Goal: Task Accomplishment & Management: Use online tool/utility

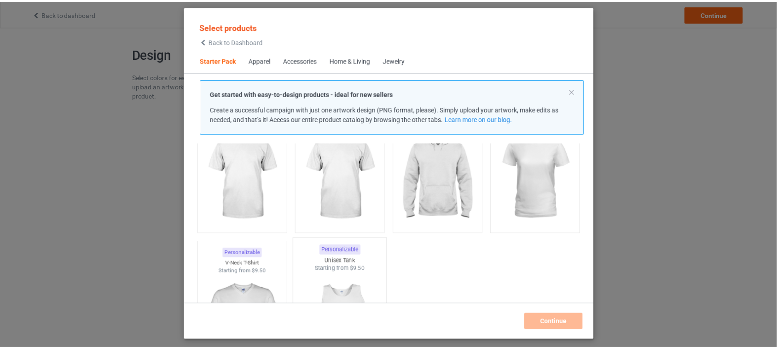
scroll to position [12, 0]
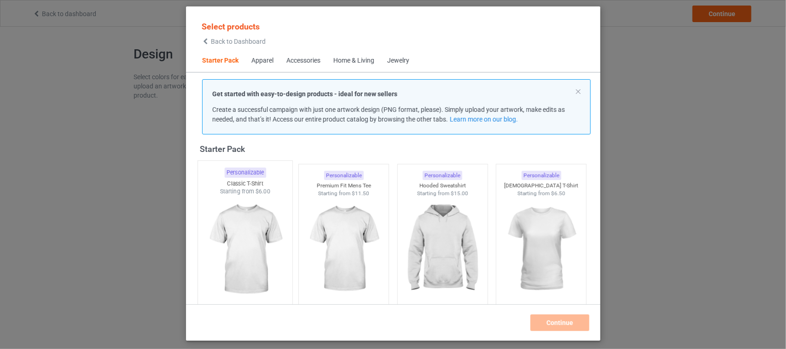
click at [258, 212] on img at bounding box center [245, 250] width 87 height 108
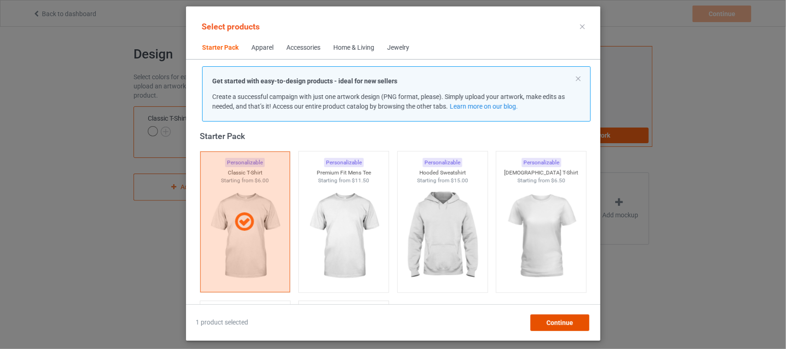
click at [575, 325] on div "Continue" at bounding box center [559, 322] width 59 height 17
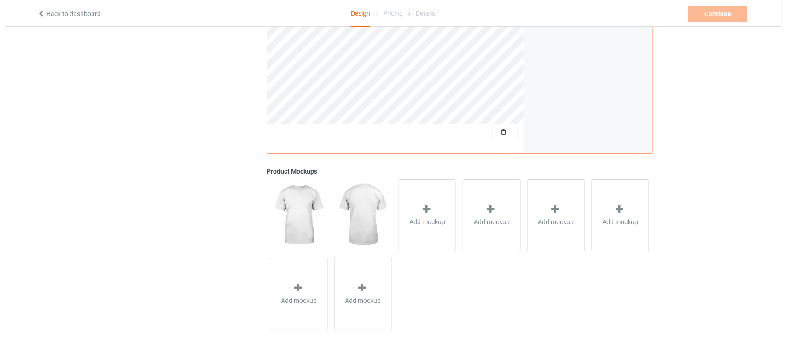
scroll to position [247, 0]
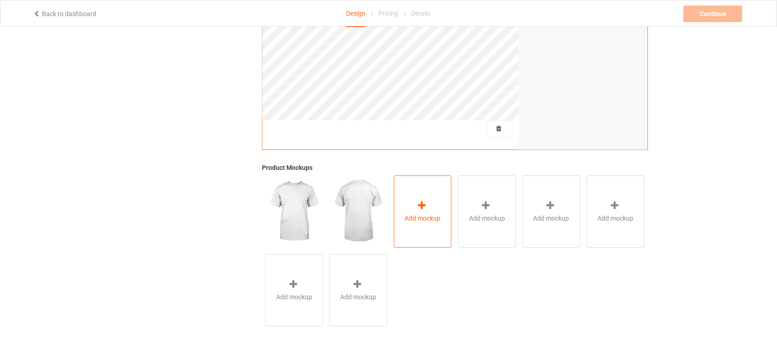
click at [420, 221] on span "Add mockup" at bounding box center [423, 218] width 36 height 9
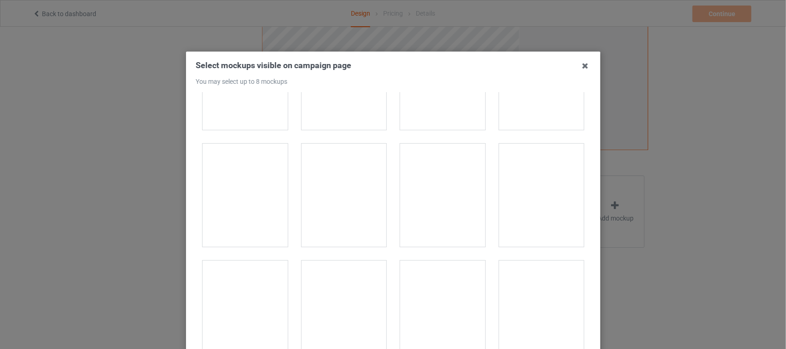
scroll to position [4027, 0]
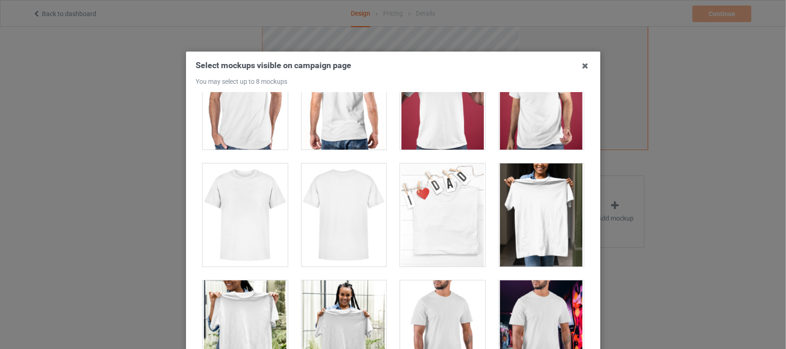
click at [434, 252] on div at bounding box center [442, 214] width 85 height 103
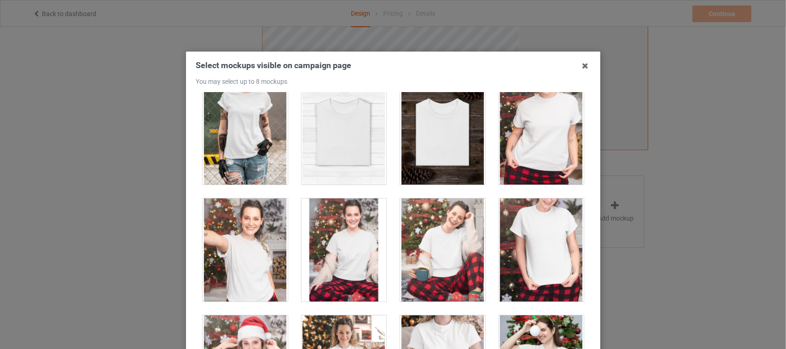
scroll to position [9378, 0]
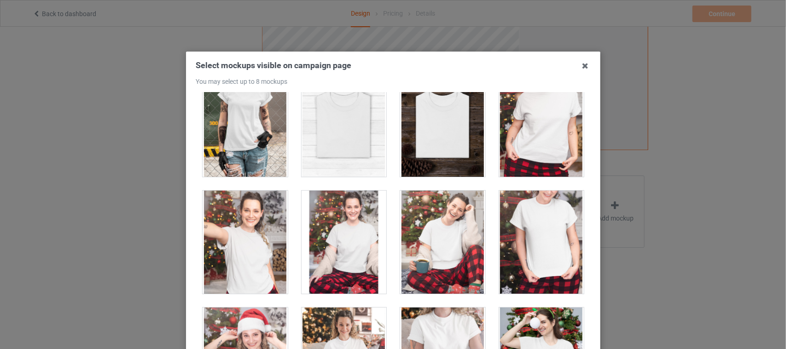
click at [354, 163] on div at bounding box center [343, 125] width 85 height 103
click at [459, 162] on div at bounding box center [442, 125] width 85 height 103
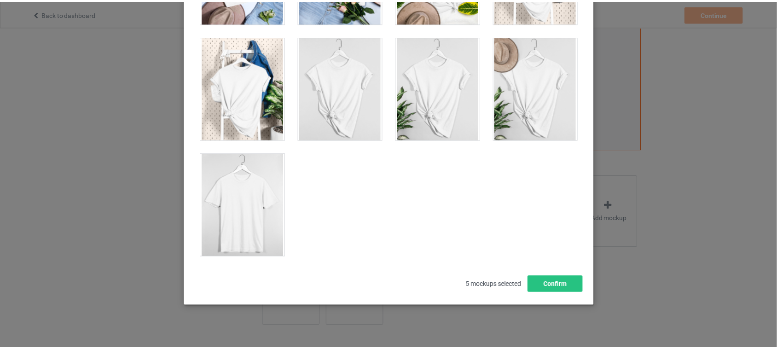
scroll to position [116, 0]
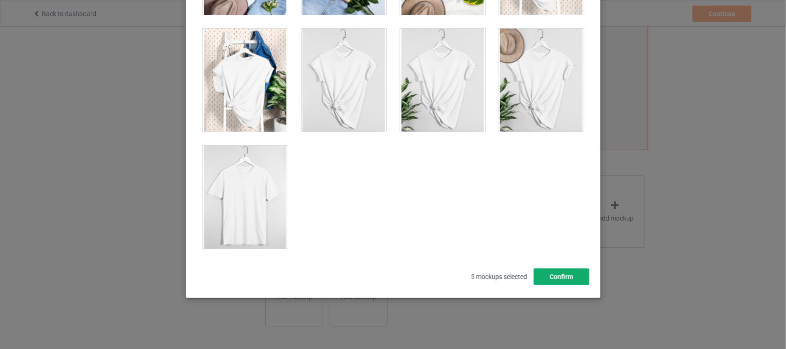
click at [571, 275] on button "Confirm" at bounding box center [561, 276] width 56 height 17
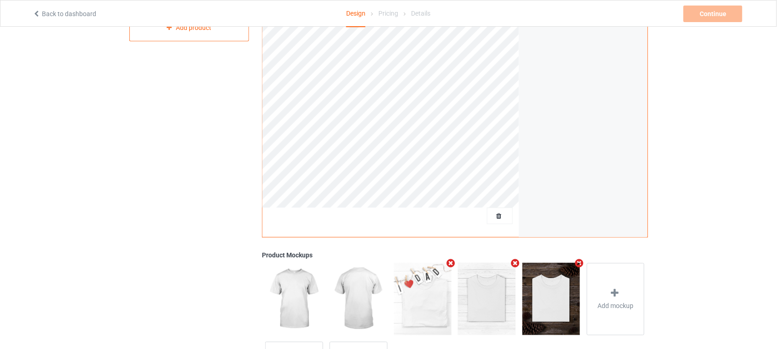
scroll to position [247, 0]
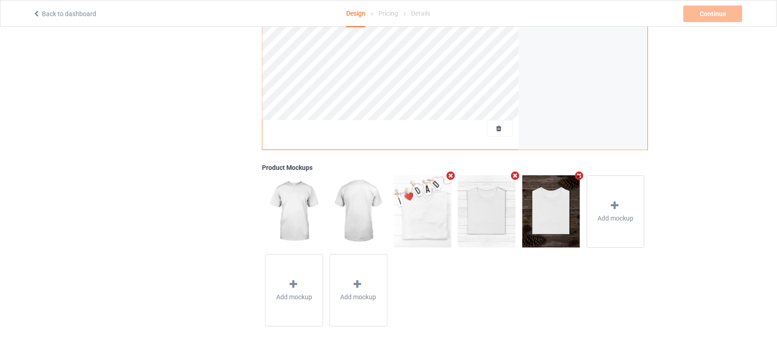
drag, startPoint x: 481, startPoint y: 221, endPoint x: 718, endPoint y: 174, distance: 241.6
click at [718, 174] on div "Design Select colors for each of the products and upload an artwork file to des…" at bounding box center [388, 64] width 777 height 569
click at [553, 224] on img at bounding box center [551, 211] width 58 height 72
click at [564, 238] on img at bounding box center [551, 211] width 58 height 72
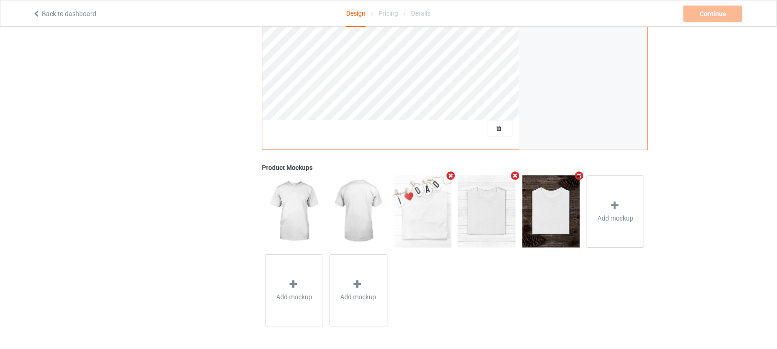
click at [480, 225] on img at bounding box center [487, 211] width 58 height 72
click at [550, 231] on img at bounding box center [551, 211] width 58 height 72
click at [500, 227] on img at bounding box center [487, 211] width 58 height 72
click at [565, 222] on img at bounding box center [551, 211] width 58 height 72
click at [486, 227] on img at bounding box center [487, 211] width 58 height 72
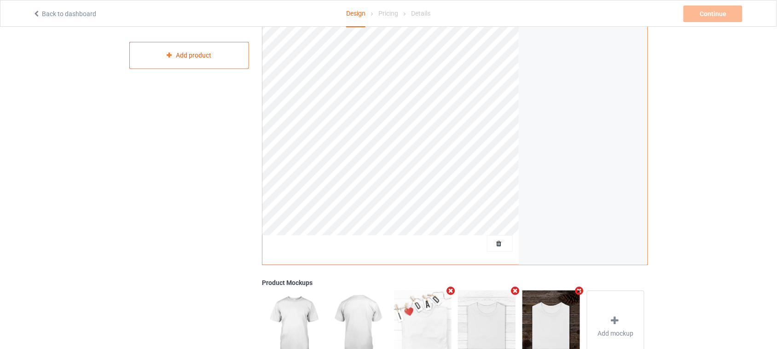
scroll to position [0, 0]
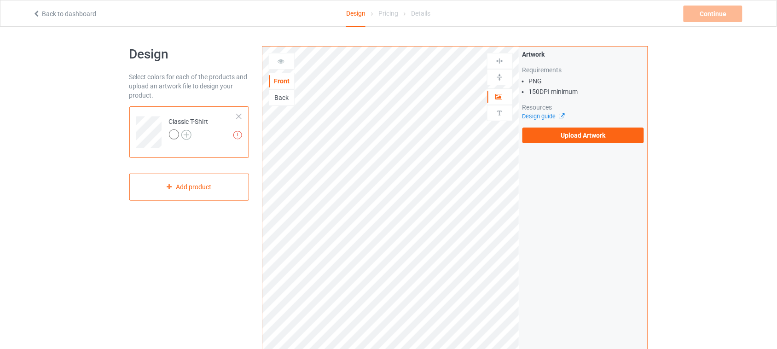
click at [185, 134] on img at bounding box center [186, 135] width 10 height 10
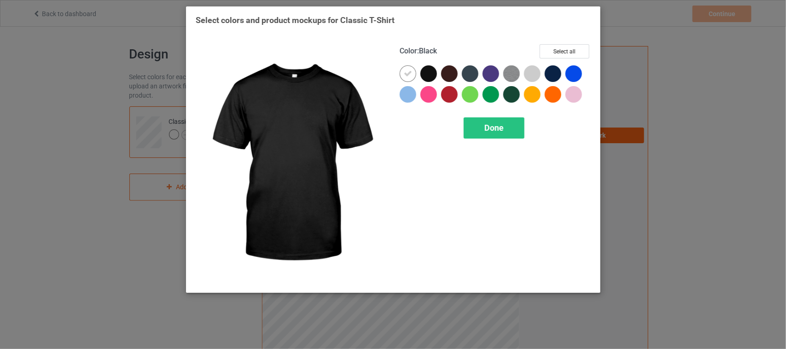
click at [429, 70] on div at bounding box center [428, 73] width 17 height 17
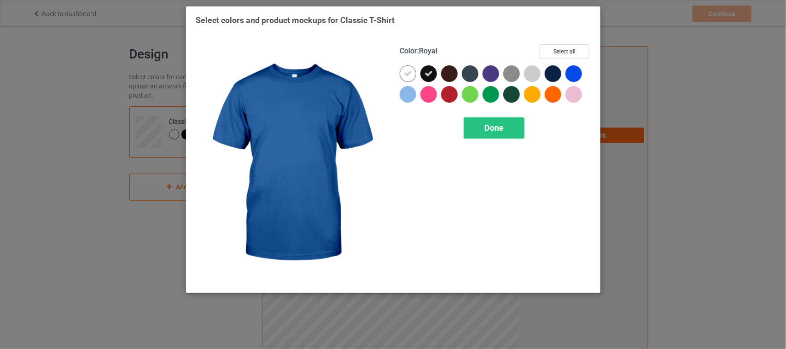
click at [574, 72] on div at bounding box center [573, 73] width 17 height 17
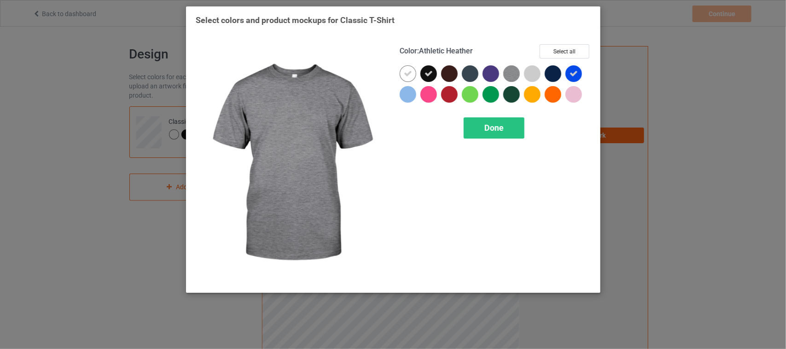
click at [510, 72] on img at bounding box center [511, 73] width 17 height 17
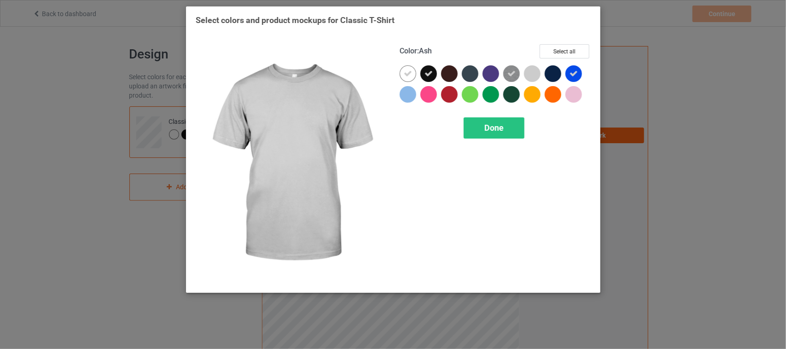
click at [537, 75] on div at bounding box center [532, 73] width 17 height 17
click at [527, 75] on div at bounding box center [532, 73] width 17 height 17
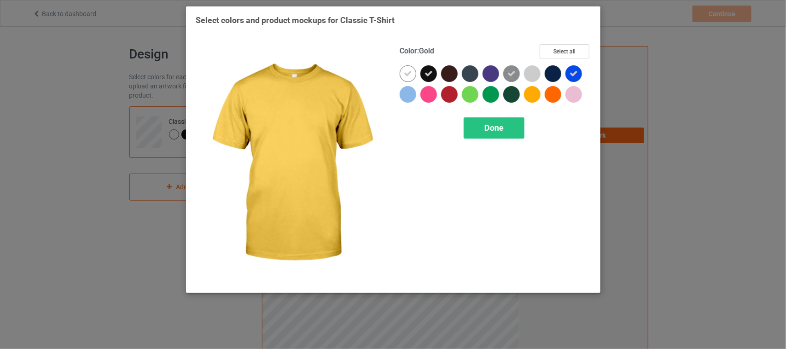
click at [525, 90] on div at bounding box center [532, 94] width 17 height 17
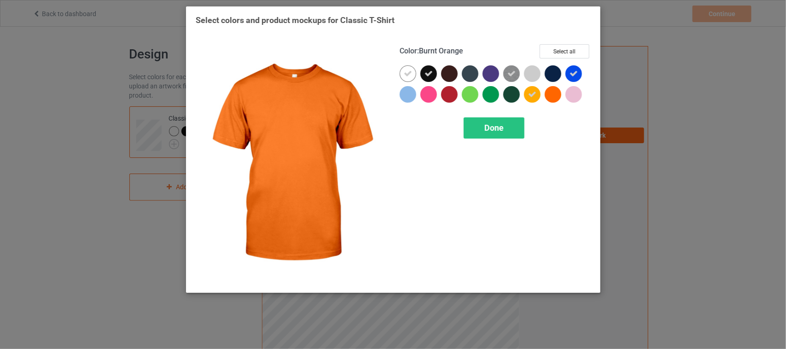
click at [549, 96] on div at bounding box center [552, 94] width 17 height 17
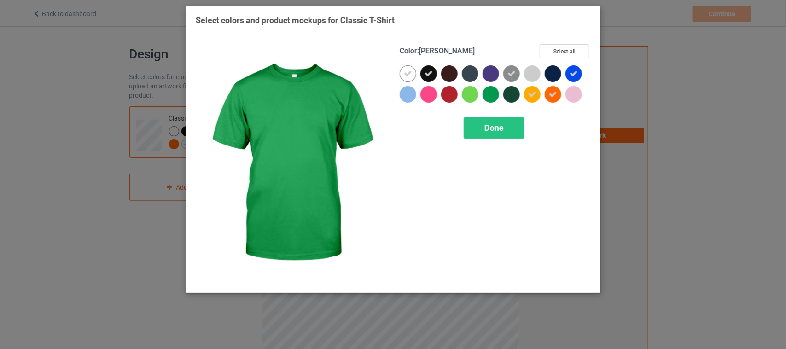
click at [490, 97] on div at bounding box center [490, 94] width 17 height 17
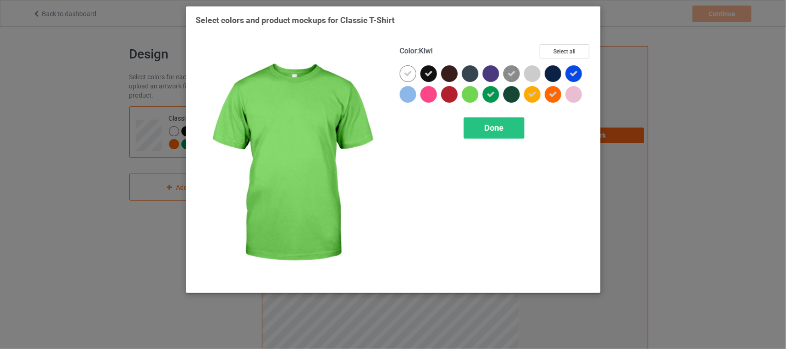
click at [471, 98] on div at bounding box center [470, 94] width 17 height 17
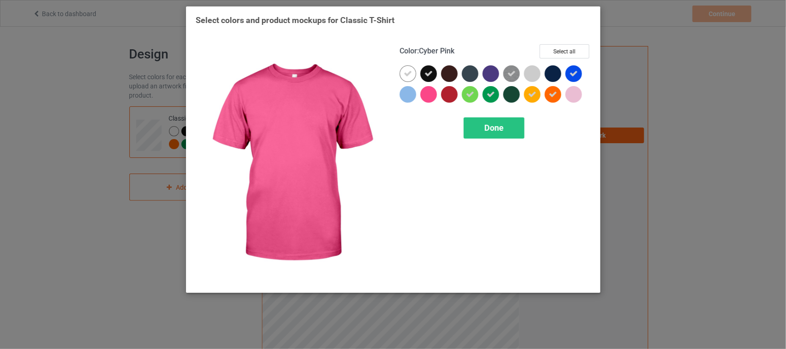
click at [429, 93] on div at bounding box center [428, 94] width 17 height 17
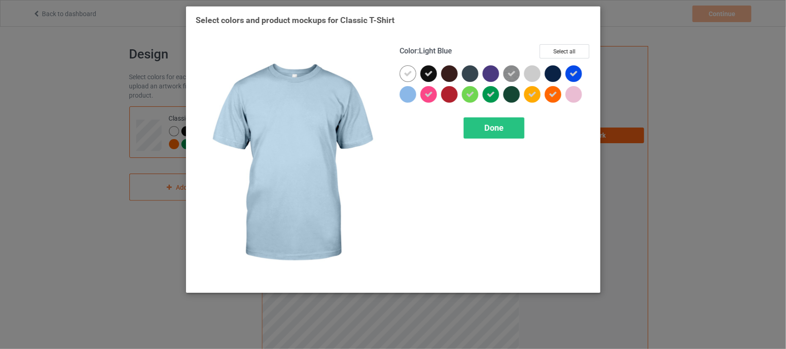
click at [410, 94] on div at bounding box center [408, 94] width 17 height 17
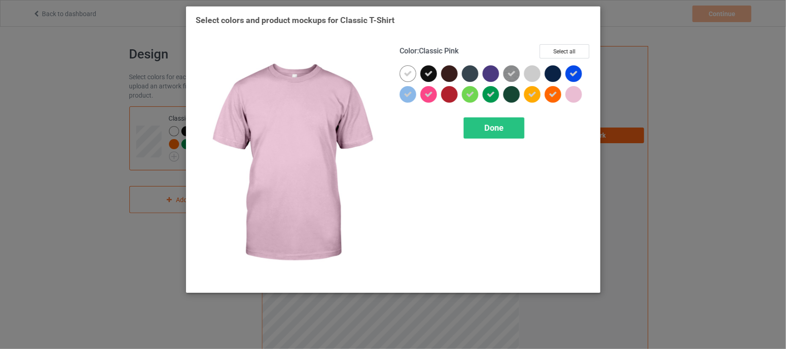
click at [574, 94] on div at bounding box center [573, 94] width 17 height 17
click at [511, 125] on div "Done" at bounding box center [493, 127] width 61 height 21
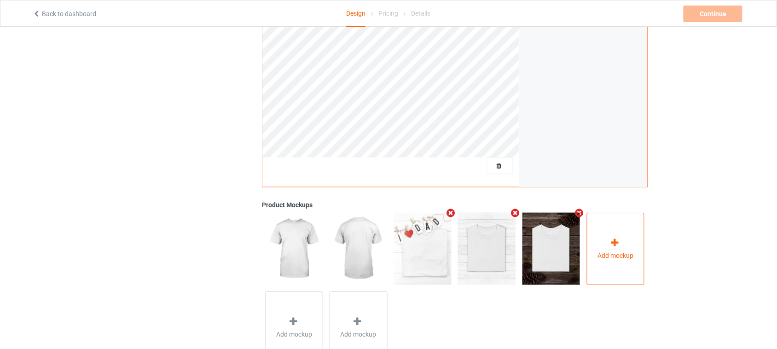
scroll to position [247, 0]
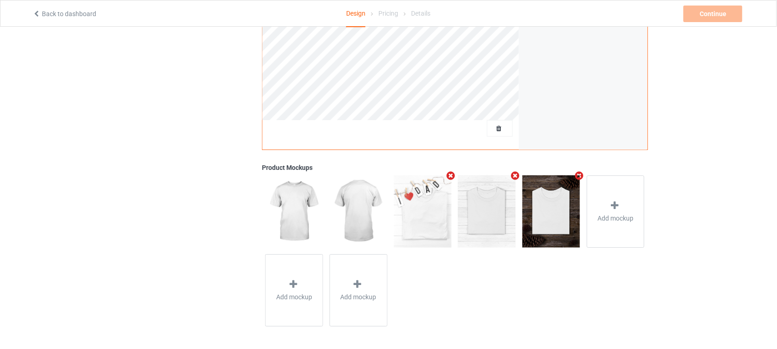
click at [557, 211] on img at bounding box center [551, 211] width 58 height 72
click at [528, 225] on img at bounding box center [551, 211] width 58 height 72
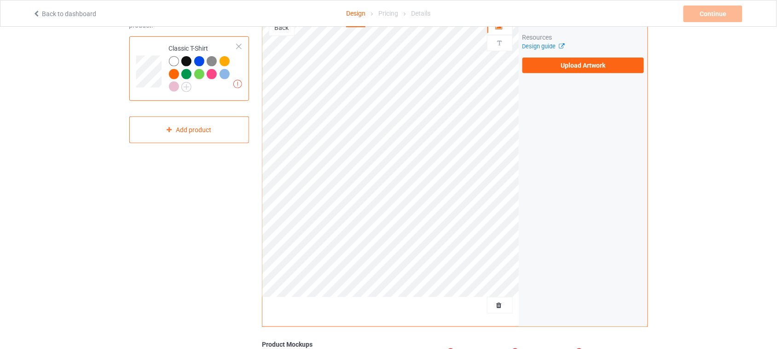
scroll to position [0, 0]
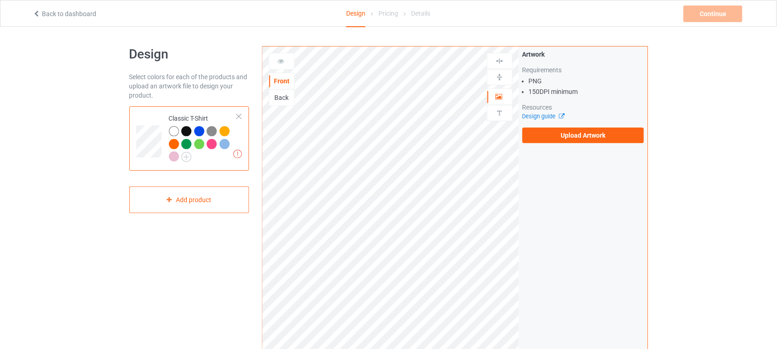
click at [185, 144] on div at bounding box center [186, 144] width 10 height 10
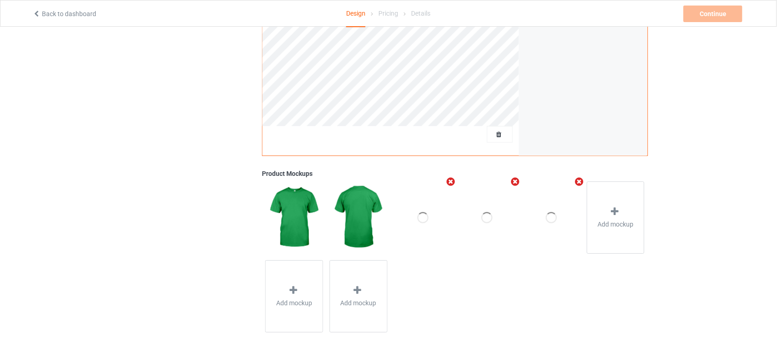
scroll to position [247, 0]
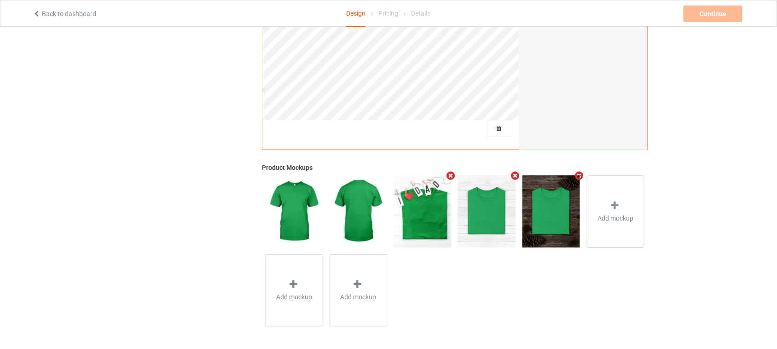
click at [495, 217] on img at bounding box center [487, 211] width 58 height 72
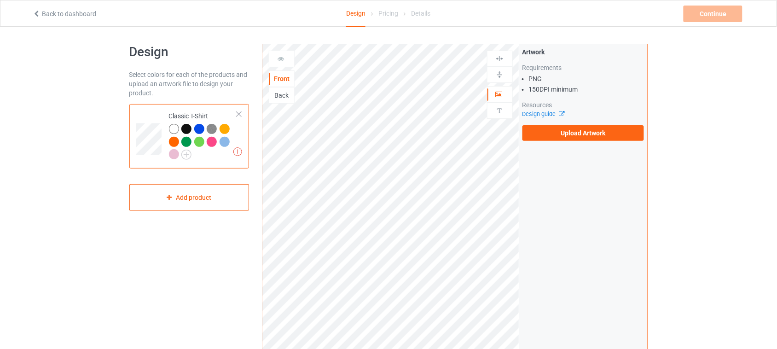
scroll to position [0, 0]
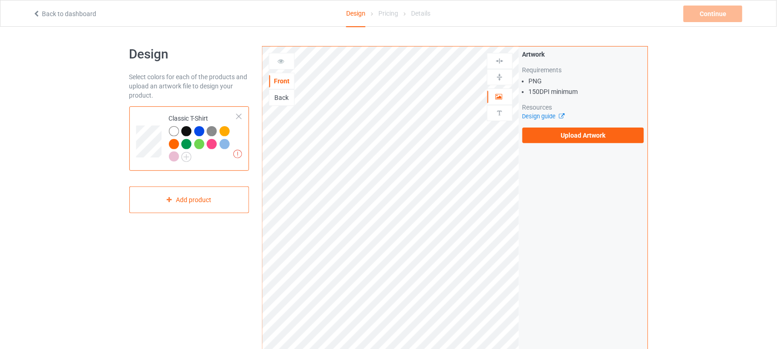
click at [186, 130] on div at bounding box center [186, 131] width 10 height 10
click at [212, 143] on div at bounding box center [212, 144] width 10 height 10
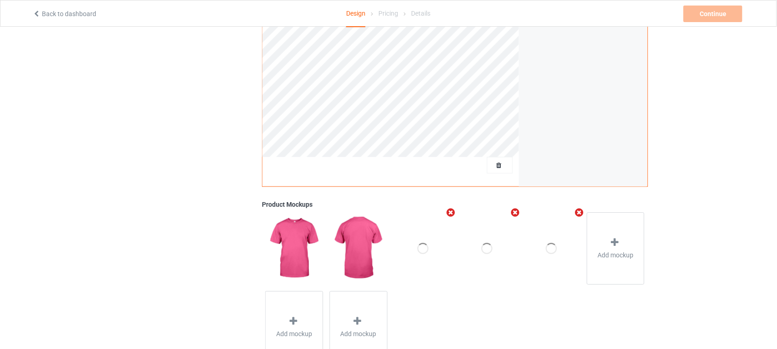
scroll to position [247, 0]
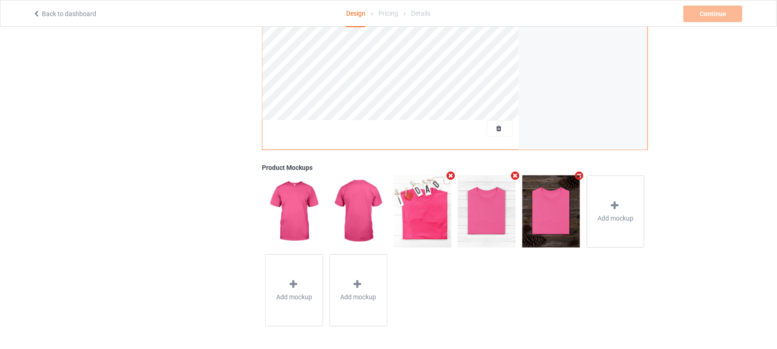
click at [493, 205] on img at bounding box center [487, 211] width 58 height 72
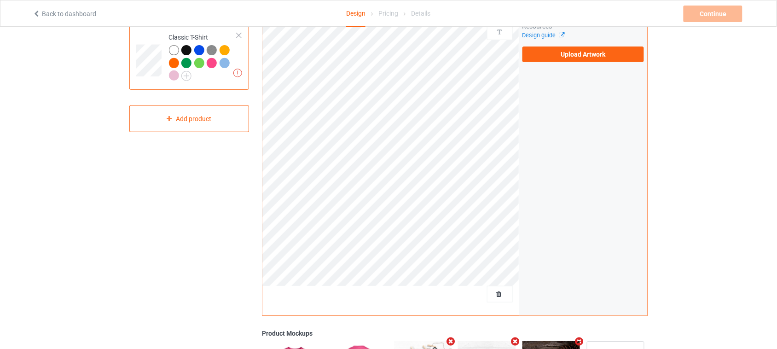
scroll to position [0, 0]
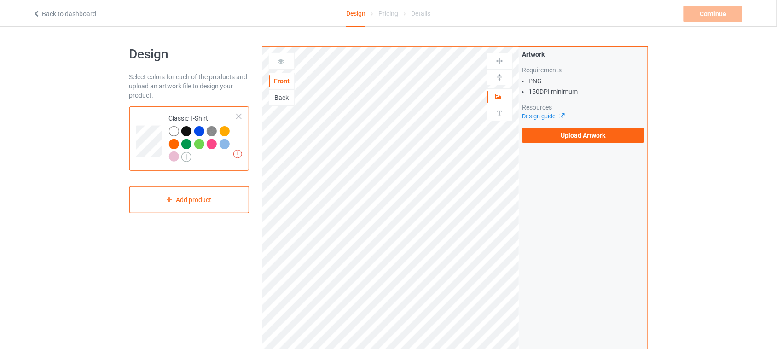
click at [185, 159] on img at bounding box center [186, 157] width 10 height 10
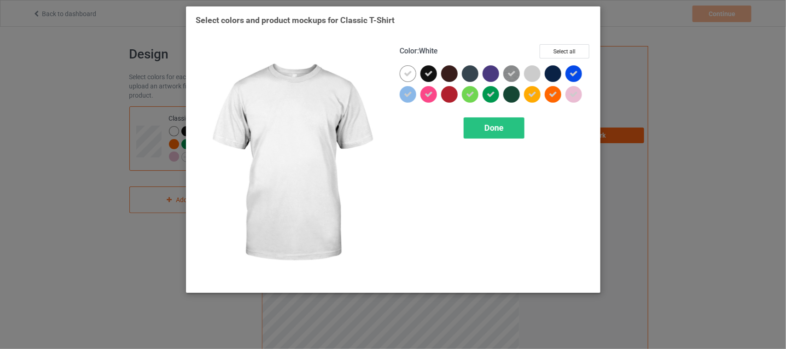
click at [640, 72] on div "Select colors and product mockups for Classic T-Shirt Color : White Select all …" at bounding box center [393, 174] width 786 height 349
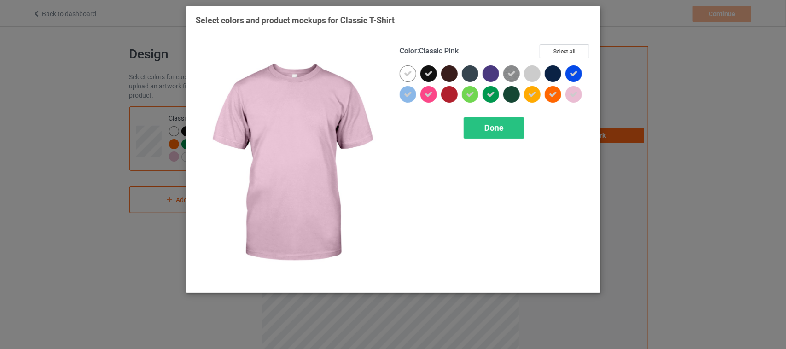
click at [747, 205] on div "Select colors and product mockups for Classic T-Shirt Color : Classic Pink Sele…" at bounding box center [393, 174] width 786 height 349
click at [501, 130] on span "Done" at bounding box center [493, 128] width 19 height 10
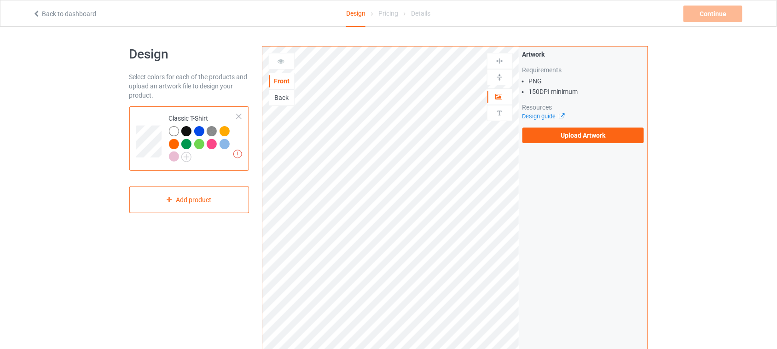
click at [176, 145] on div at bounding box center [174, 144] width 10 height 10
click at [225, 132] on div at bounding box center [225, 131] width 10 height 10
click at [175, 144] on div at bounding box center [174, 144] width 10 height 10
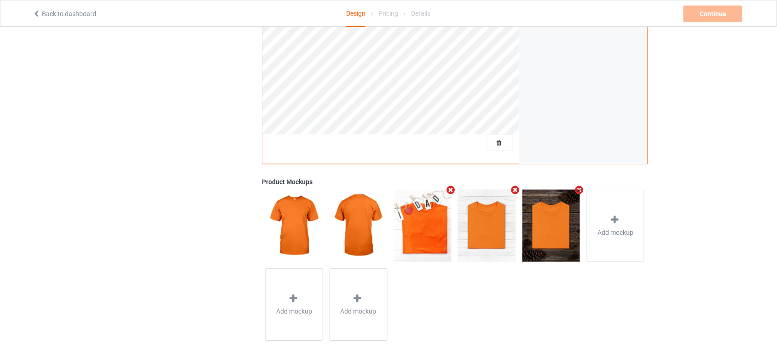
scroll to position [247, 0]
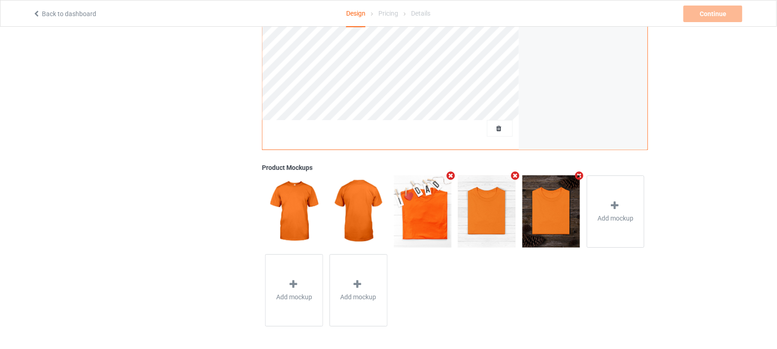
click at [493, 231] on img at bounding box center [487, 211] width 58 height 72
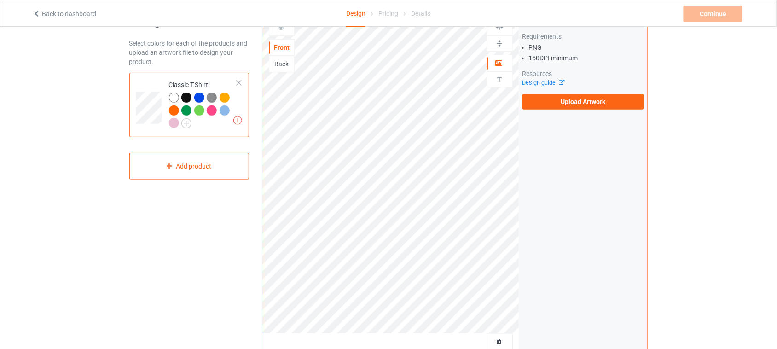
scroll to position [0, 0]
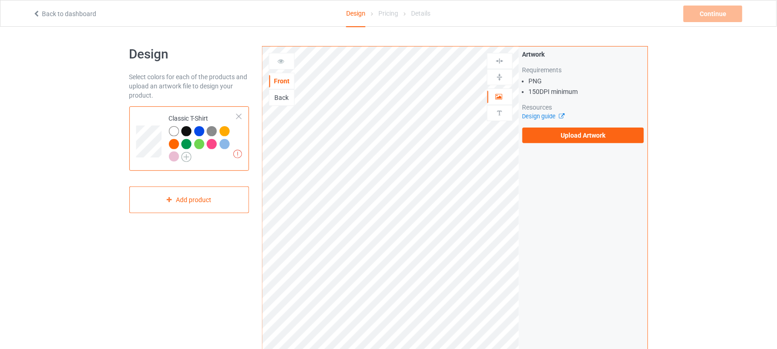
click at [186, 155] on img at bounding box center [186, 157] width 10 height 10
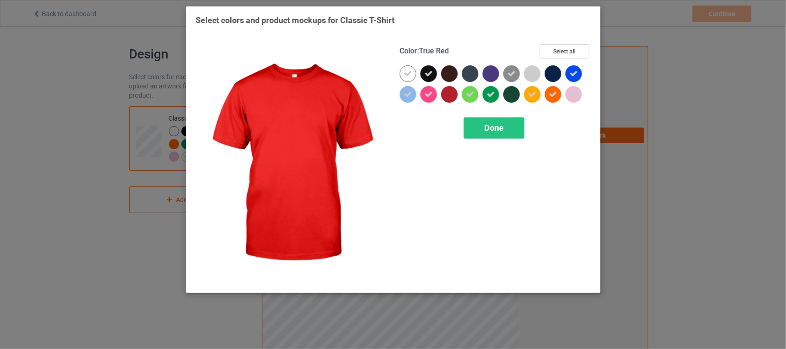
drag, startPoint x: 451, startPoint y: 95, endPoint x: 461, endPoint y: 112, distance: 19.8
click at [450, 95] on div at bounding box center [449, 94] width 17 height 17
click at [484, 131] on span "Done" at bounding box center [493, 128] width 19 height 10
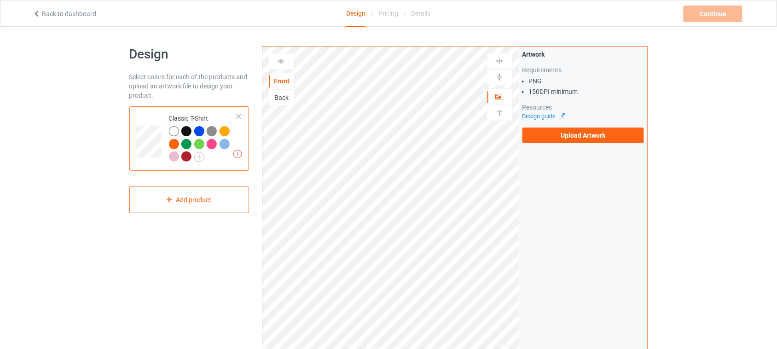
click at [185, 155] on div at bounding box center [186, 156] width 10 height 10
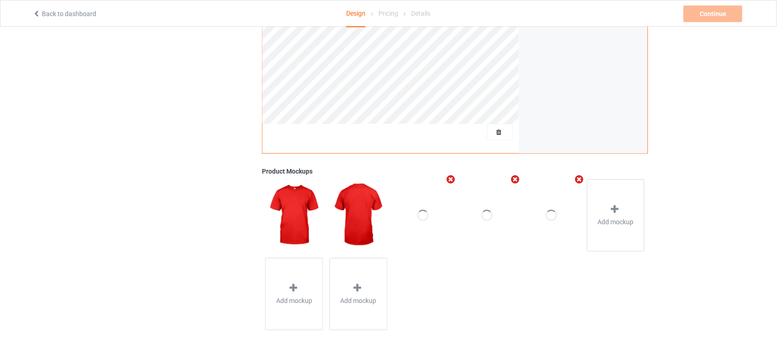
scroll to position [247, 0]
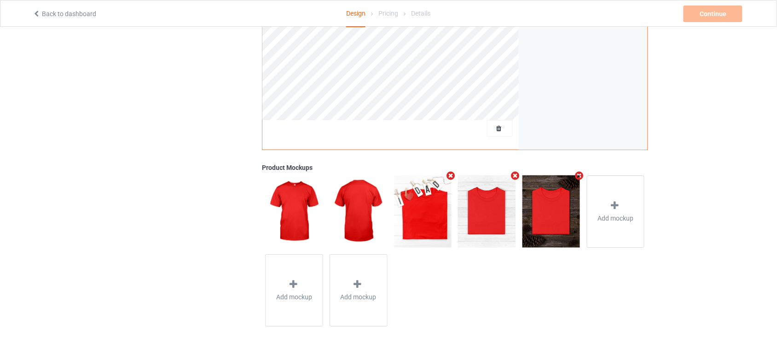
click at [495, 226] on img at bounding box center [487, 211] width 58 height 72
click at [496, 226] on img at bounding box center [487, 211] width 58 height 72
click at [496, 227] on img at bounding box center [487, 211] width 58 height 72
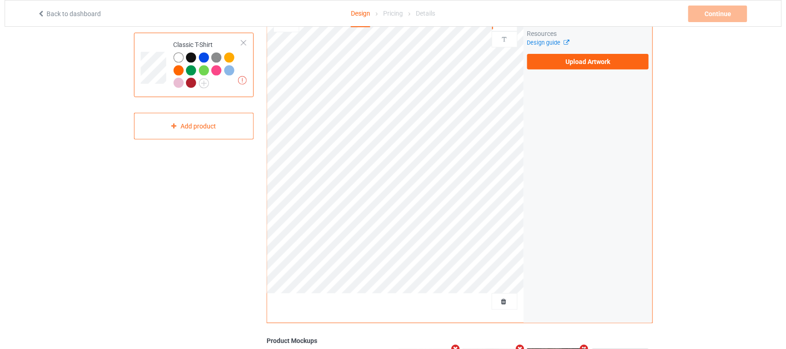
scroll to position [0, 0]
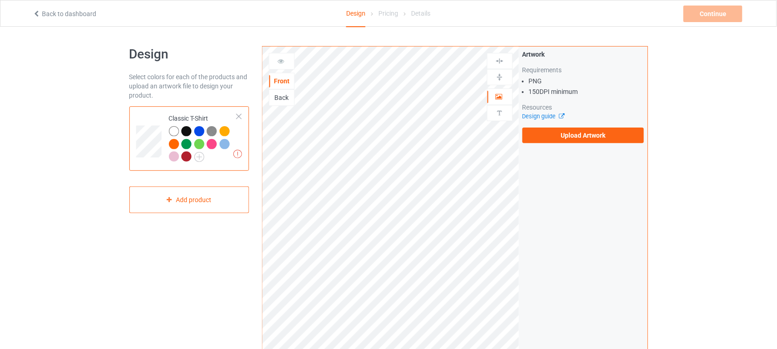
click at [226, 127] on div at bounding box center [225, 131] width 10 height 10
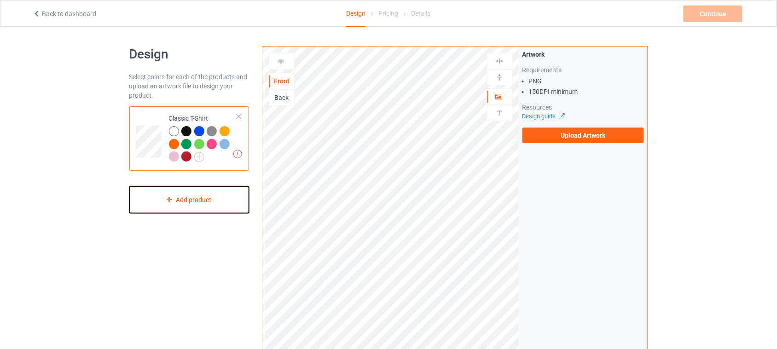
click at [217, 196] on div "Add product" at bounding box center [189, 199] width 120 height 27
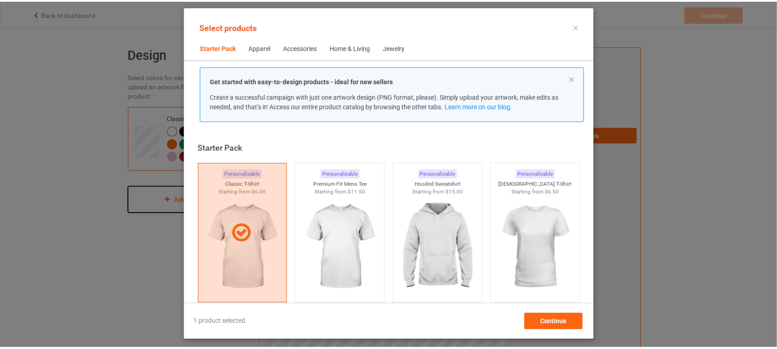
scroll to position [12, 0]
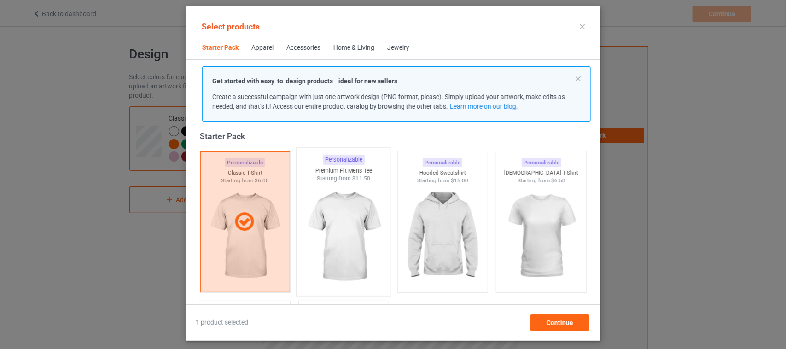
click at [357, 232] on img at bounding box center [343, 237] width 87 height 108
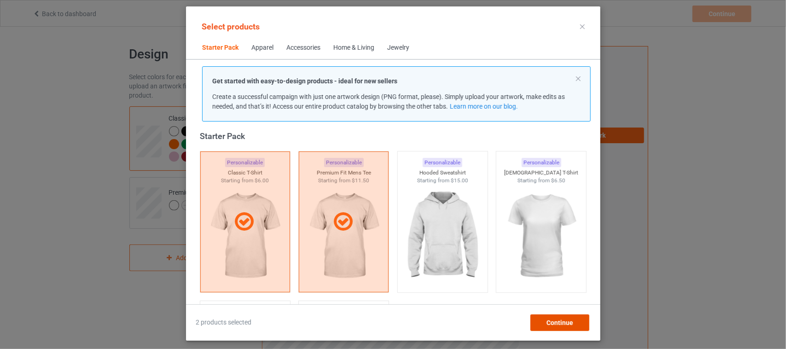
click at [561, 325] on span "Continue" at bounding box center [559, 322] width 27 height 7
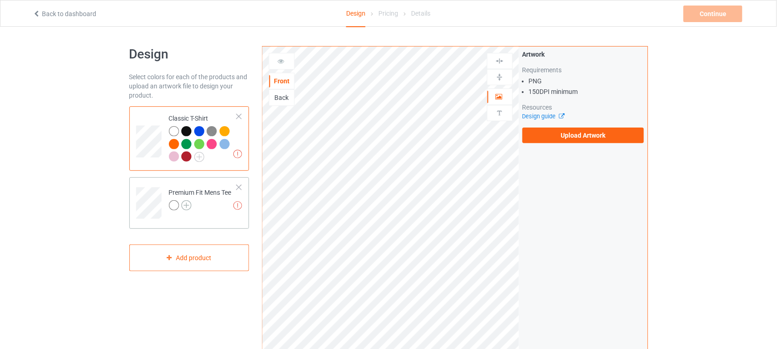
click at [185, 206] on img at bounding box center [186, 205] width 10 height 10
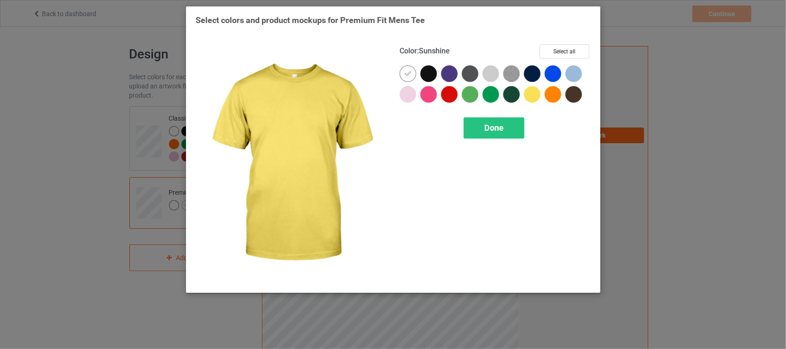
click at [533, 90] on div at bounding box center [532, 94] width 17 height 17
click at [508, 127] on div "Done" at bounding box center [493, 127] width 61 height 21
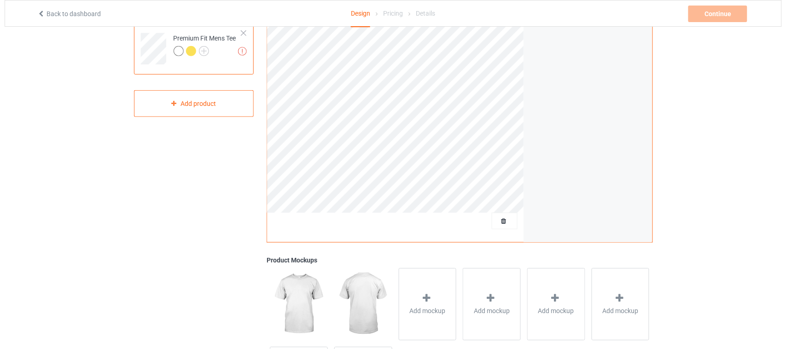
scroll to position [173, 0]
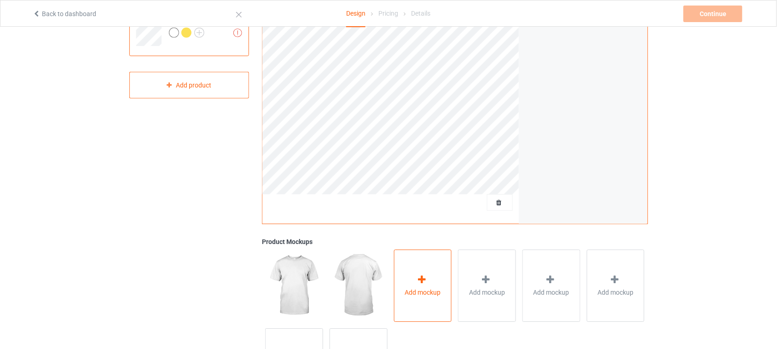
click at [419, 277] on icon at bounding box center [422, 280] width 12 height 10
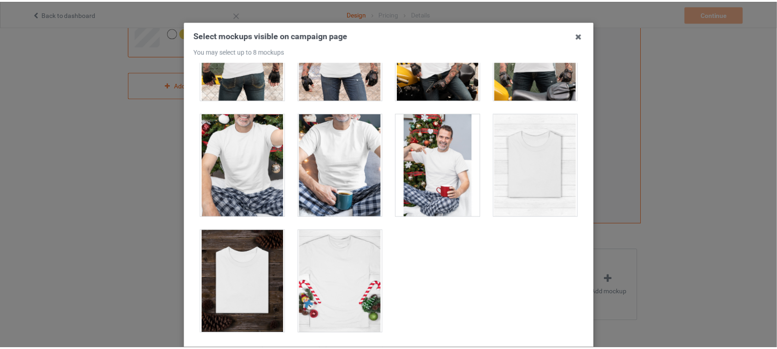
scroll to position [58, 0]
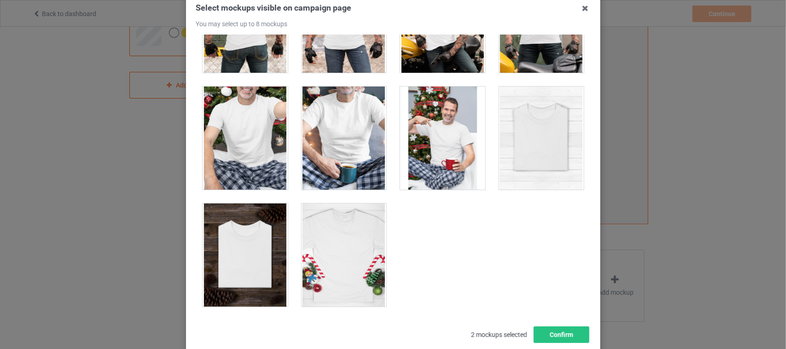
click at [519, 166] on div at bounding box center [540, 138] width 85 height 103
click at [510, 120] on div at bounding box center [540, 138] width 85 height 103
drag, startPoint x: 575, startPoint y: 335, endPoint x: 668, endPoint y: 301, distance: 98.4
click at [574, 335] on button "Confirm" at bounding box center [561, 334] width 56 height 17
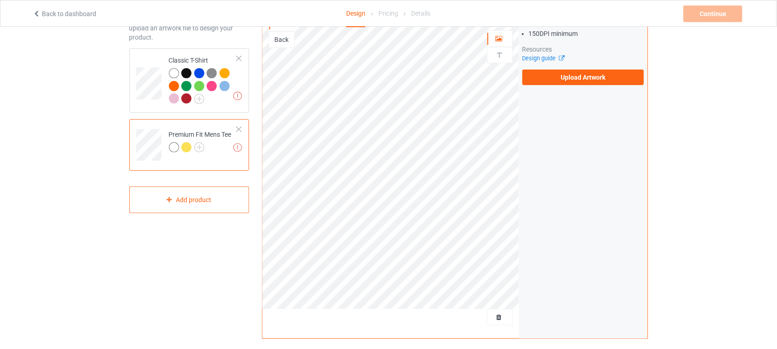
scroll to position [0, 0]
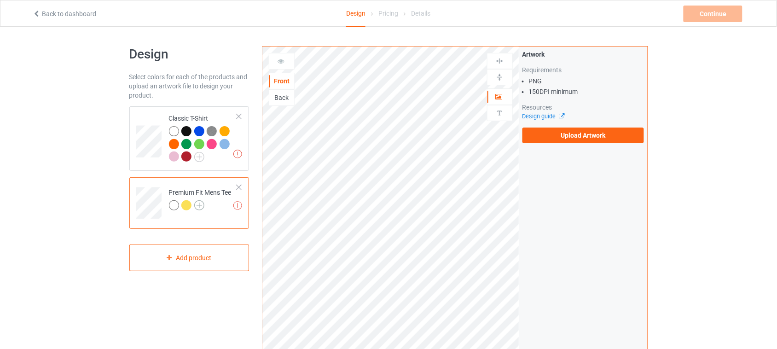
click at [195, 206] on img at bounding box center [199, 205] width 10 height 10
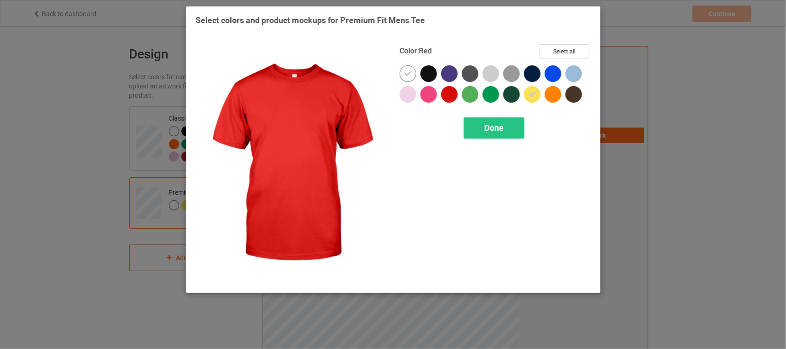
click at [450, 94] on div at bounding box center [449, 94] width 17 height 17
click at [504, 127] on div "Done" at bounding box center [493, 127] width 61 height 21
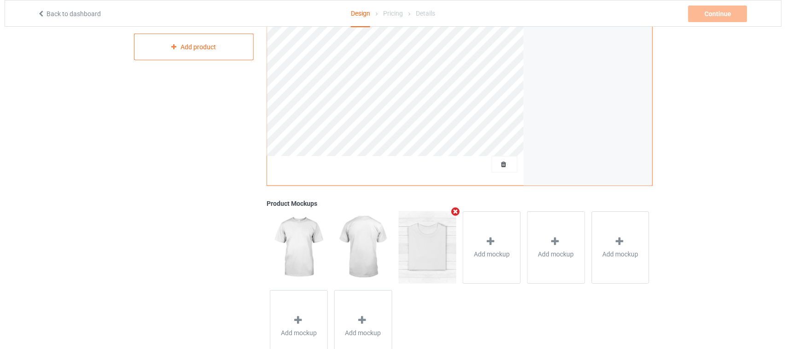
scroll to position [247, 0]
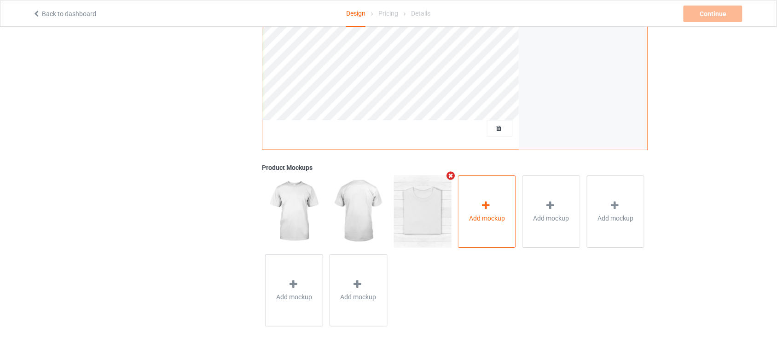
click at [493, 228] on div "Add mockup" at bounding box center [487, 211] width 58 height 72
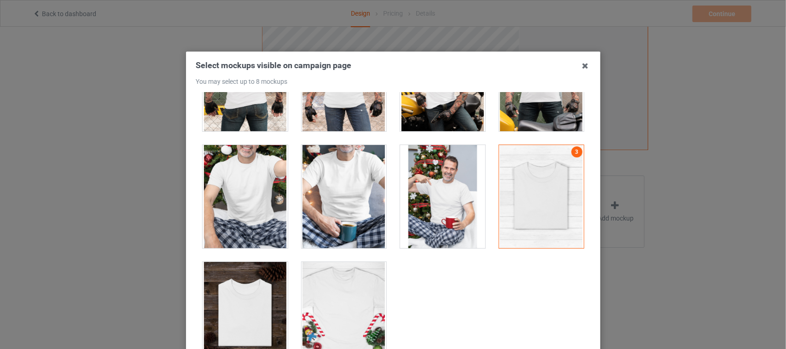
scroll to position [2882, 0]
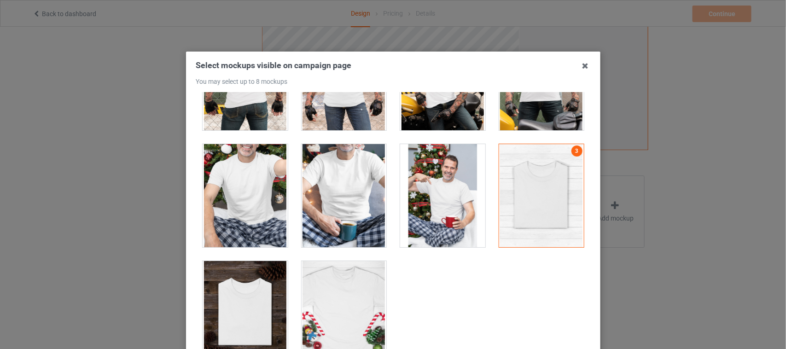
click at [220, 284] on div at bounding box center [245, 312] width 85 height 103
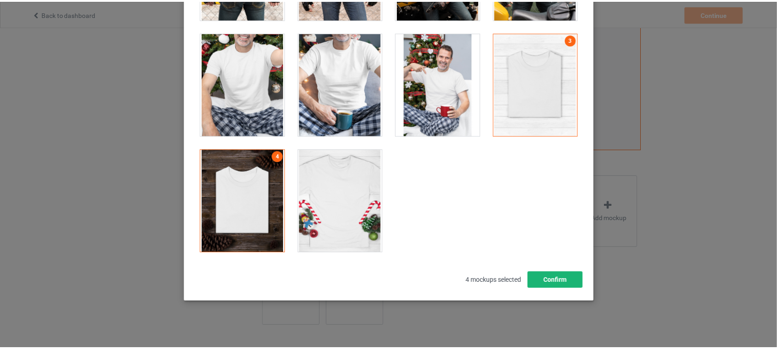
scroll to position [116, 0]
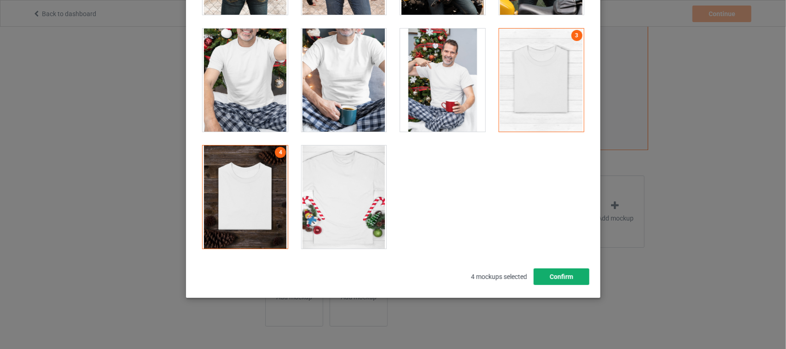
click at [542, 273] on button "Confirm" at bounding box center [561, 276] width 56 height 17
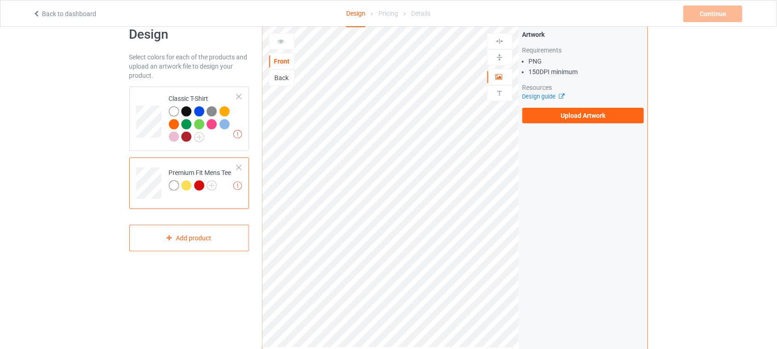
scroll to position [17, 0]
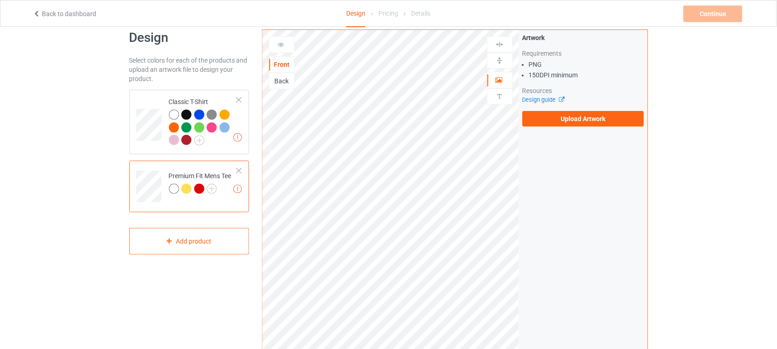
click at [198, 188] on div at bounding box center [199, 189] width 10 height 10
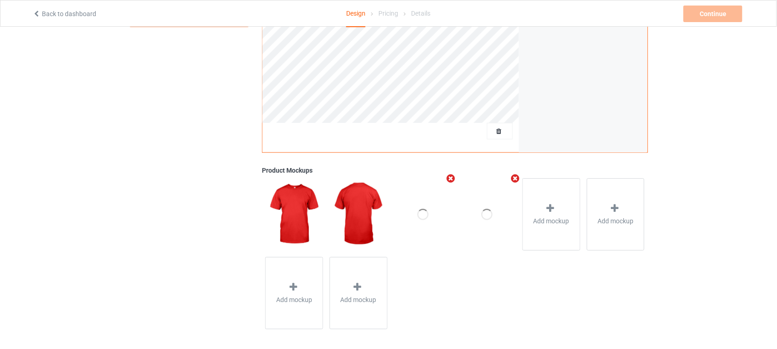
scroll to position [247, 0]
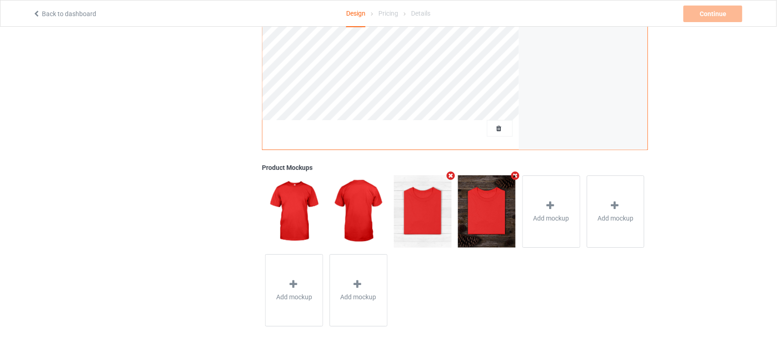
click at [498, 221] on img at bounding box center [487, 211] width 58 height 72
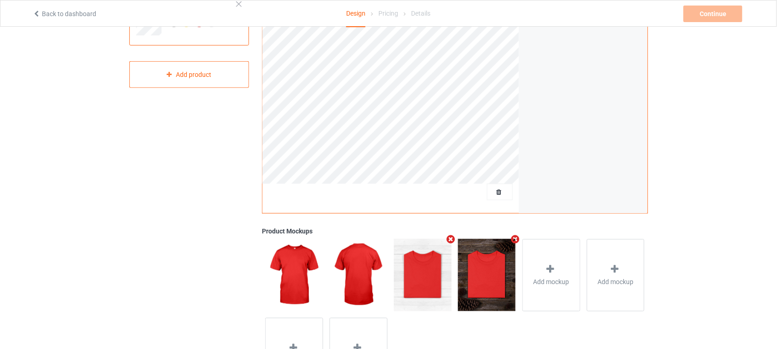
scroll to position [74, 0]
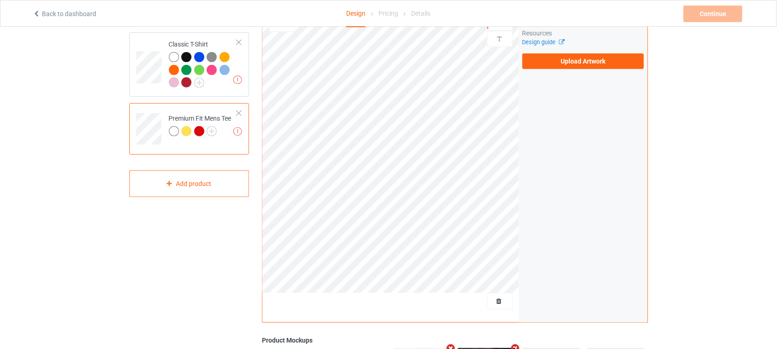
click at [188, 129] on div at bounding box center [186, 131] width 10 height 10
click at [185, 130] on div at bounding box center [186, 131] width 10 height 10
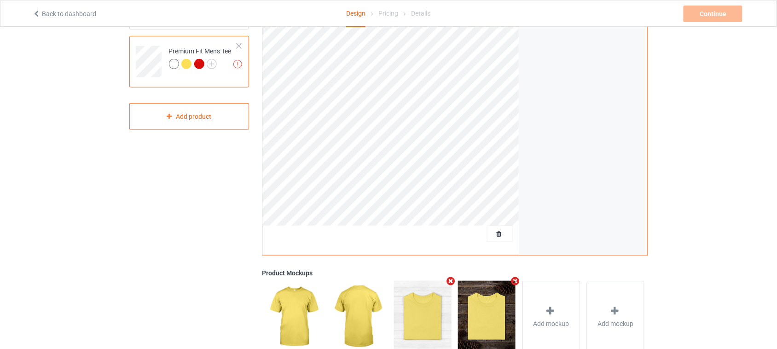
scroll to position [247, 0]
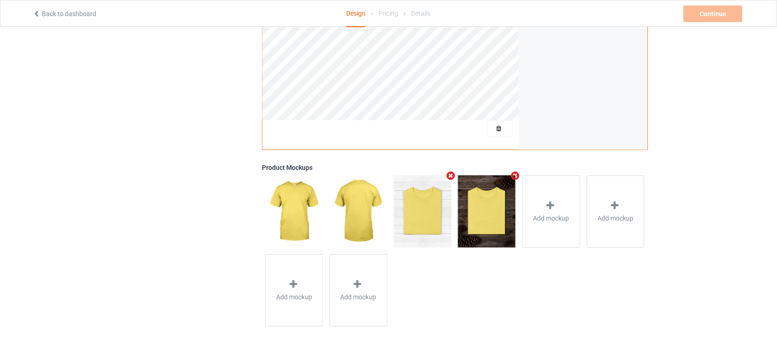
click at [431, 229] on img at bounding box center [423, 211] width 58 height 72
click at [472, 232] on img at bounding box center [487, 211] width 58 height 72
click at [431, 231] on img at bounding box center [423, 211] width 58 height 72
click at [429, 229] on img at bounding box center [423, 211] width 58 height 72
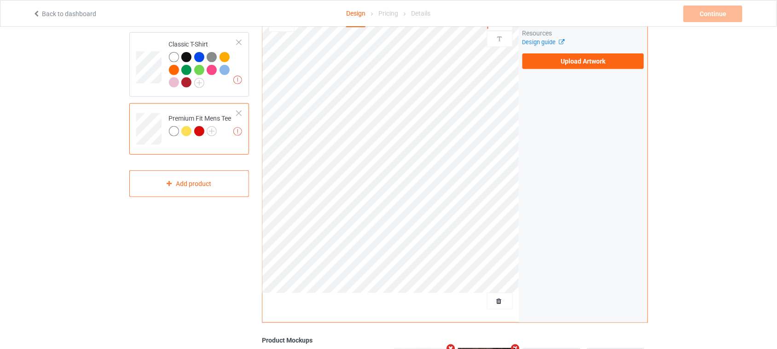
scroll to position [0, 0]
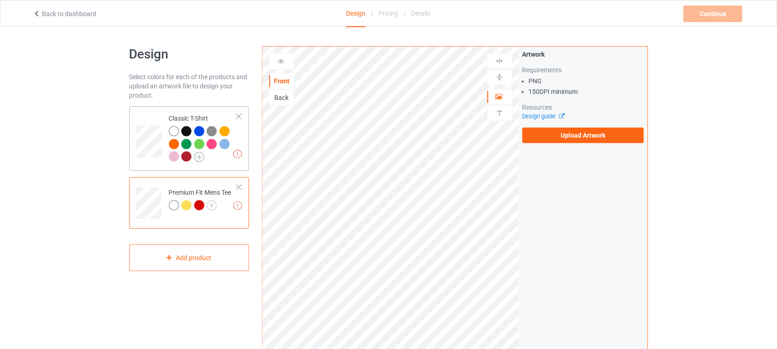
click at [202, 156] on img at bounding box center [199, 157] width 10 height 10
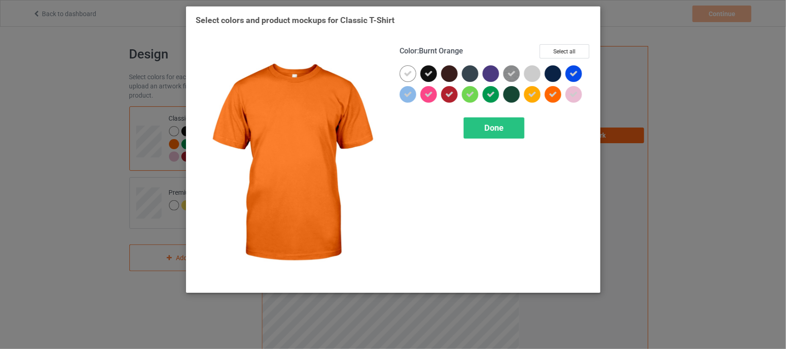
click at [504, 120] on div "Done" at bounding box center [493, 127] width 61 height 21
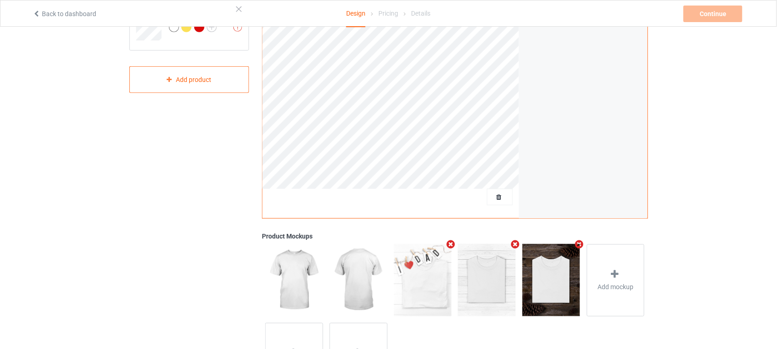
scroll to position [247, 0]
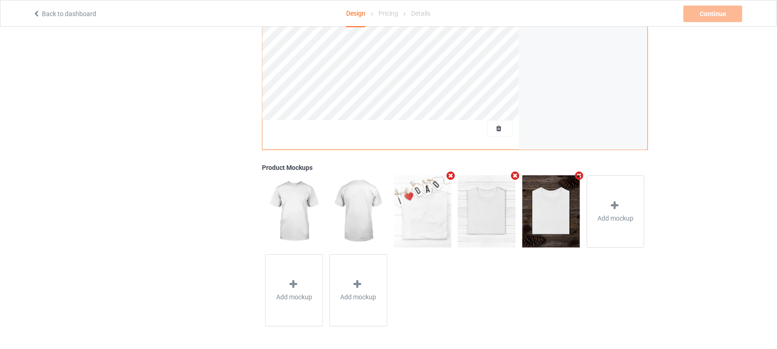
click at [494, 219] on img at bounding box center [487, 211] width 58 height 72
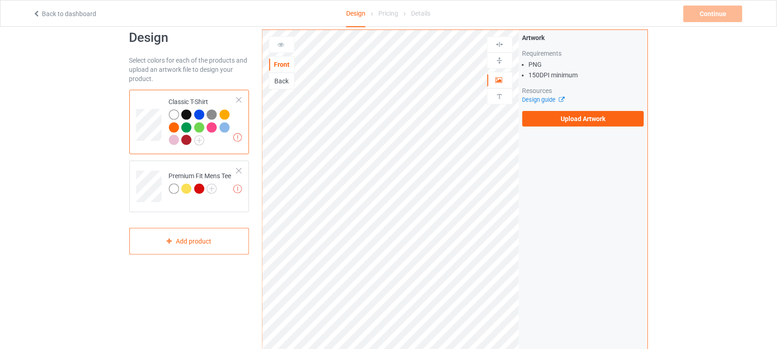
scroll to position [0, 0]
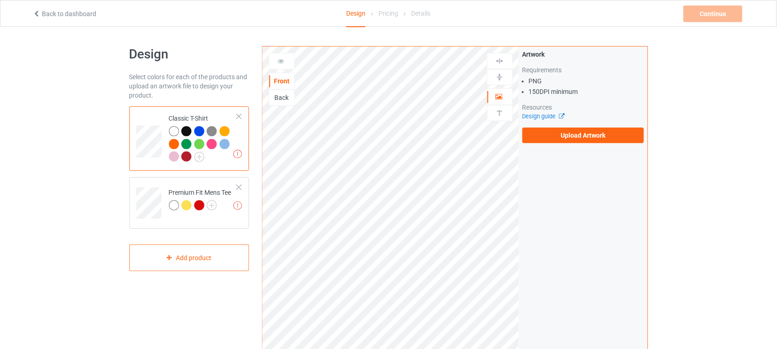
click at [201, 129] on div at bounding box center [199, 131] width 10 height 10
click at [200, 130] on div at bounding box center [199, 131] width 10 height 10
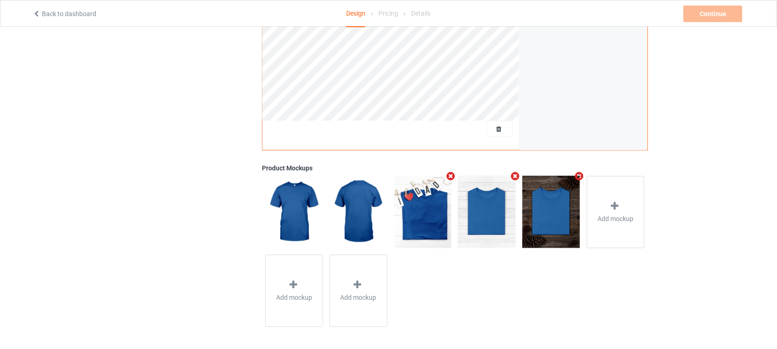
scroll to position [247, 0]
click at [552, 231] on img at bounding box center [551, 211] width 58 height 72
click at [494, 220] on img at bounding box center [487, 211] width 58 height 72
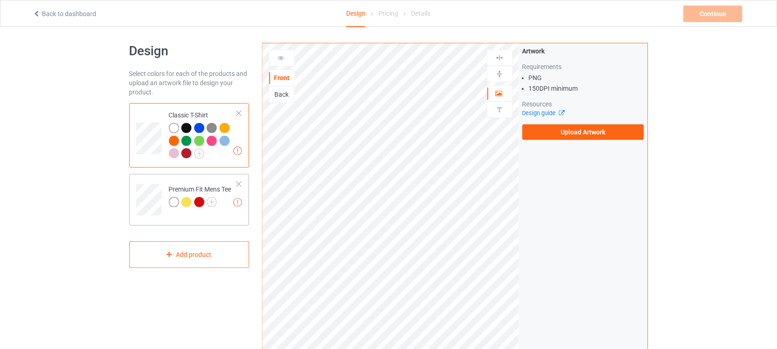
scroll to position [0, 0]
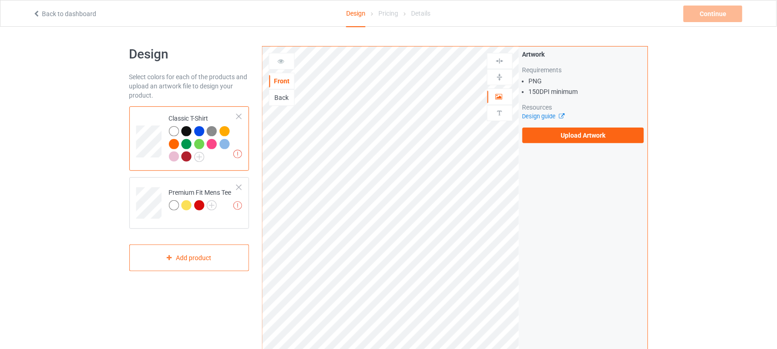
click at [199, 142] on div at bounding box center [199, 144] width 10 height 10
click at [193, 144] on div at bounding box center [187, 145] width 13 height 13
click at [204, 145] on div at bounding box center [199, 144] width 10 height 10
click at [198, 144] on div at bounding box center [199, 144] width 10 height 10
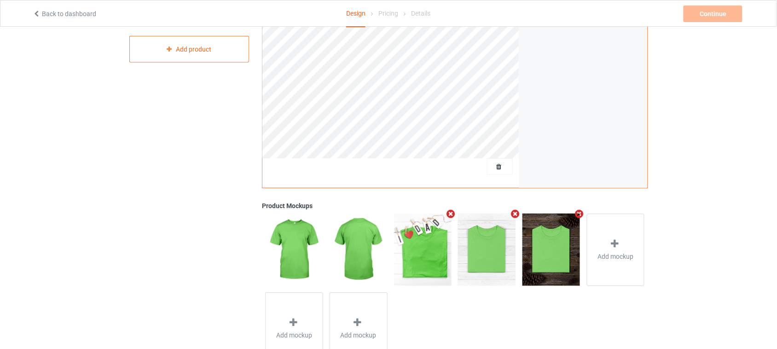
scroll to position [247, 0]
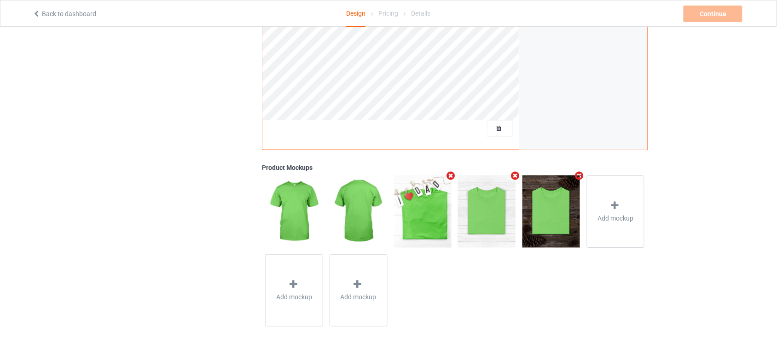
click at [501, 224] on img at bounding box center [487, 211] width 58 height 72
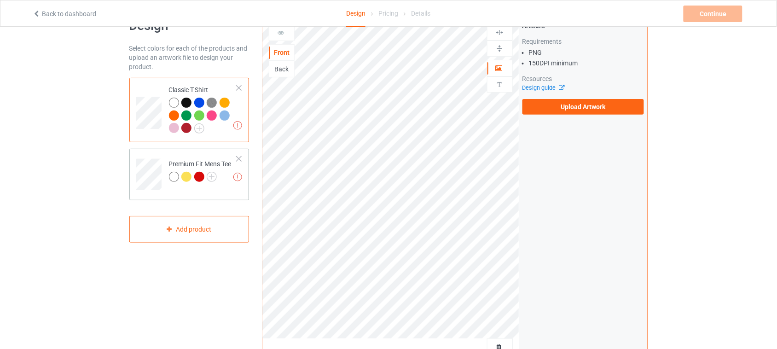
scroll to position [0, 0]
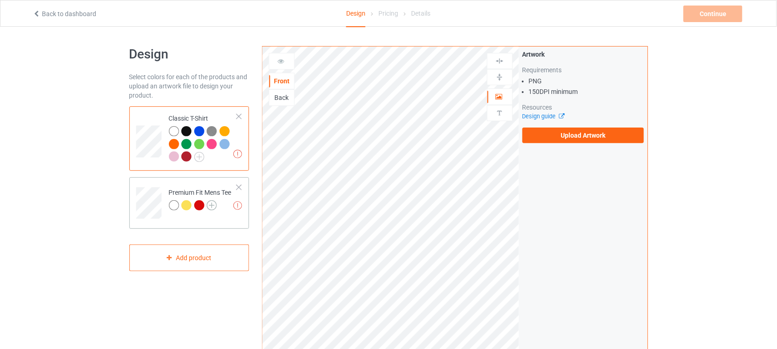
click at [214, 205] on img at bounding box center [212, 205] width 10 height 10
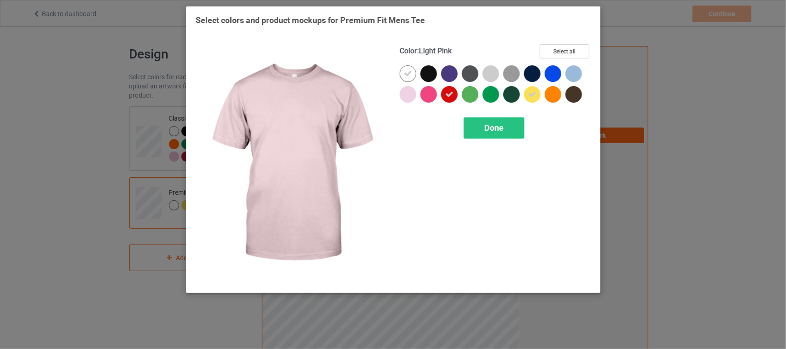
click at [77, 175] on div "Select colors and product mockups for Premium Fit Mens Tee Color : Light Pink S…" at bounding box center [393, 174] width 786 height 349
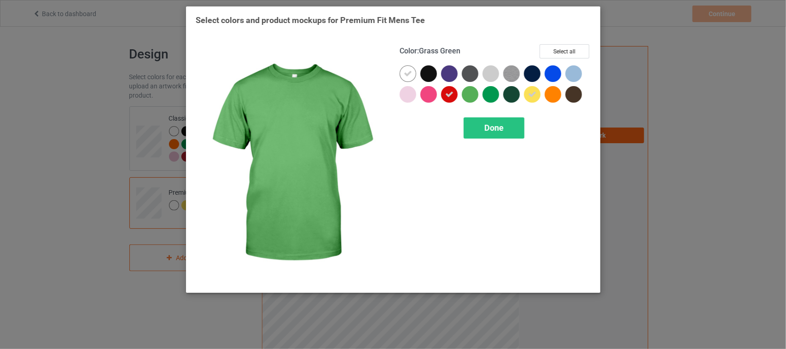
click at [653, 83] on div "Select colors and product mockups for Premium Fit Mens Tee Color : Grass Green …" at bounding box center [393, 174] width 786 height 349
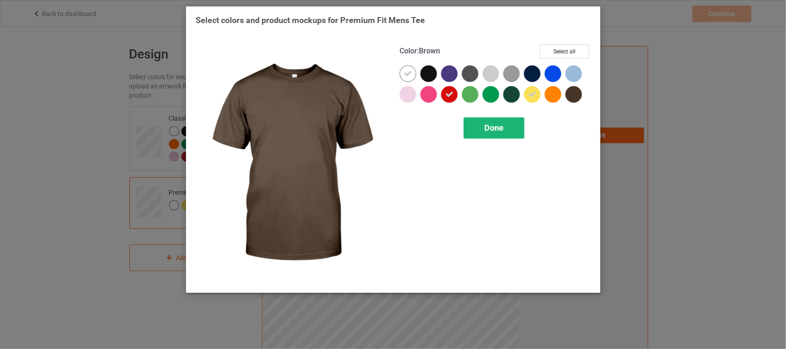
click at [490, 128] on span "Done" at bounding box center [493, 128] width 19 height 10
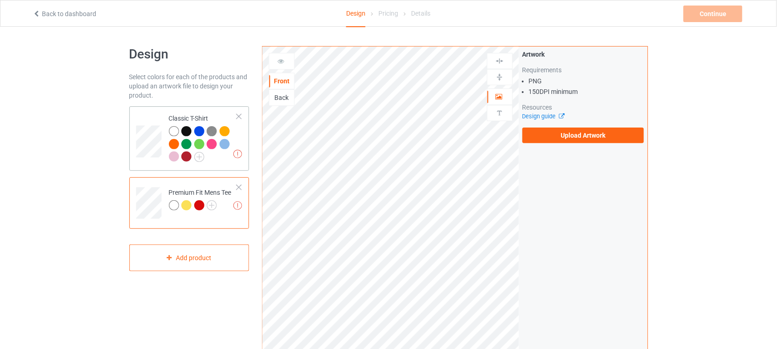
click at [176, 157] on div at bounding box center [174, 156] width 10 height 10
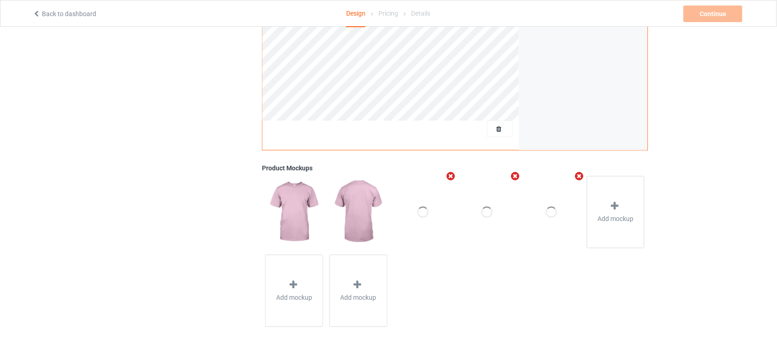
scroll to position [247, 0]
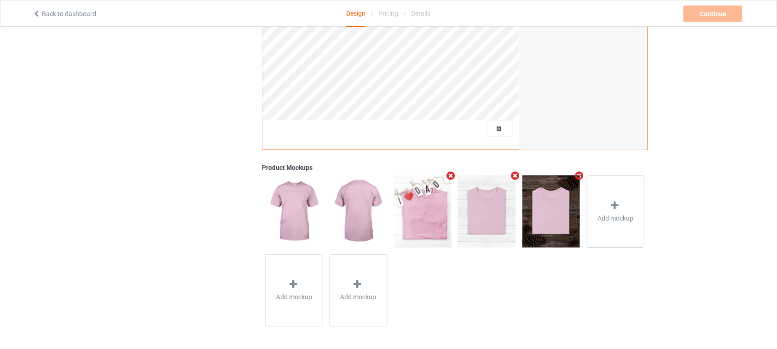
click at [486, 222] on img at bounding box center [487, 211] width 58 height 72
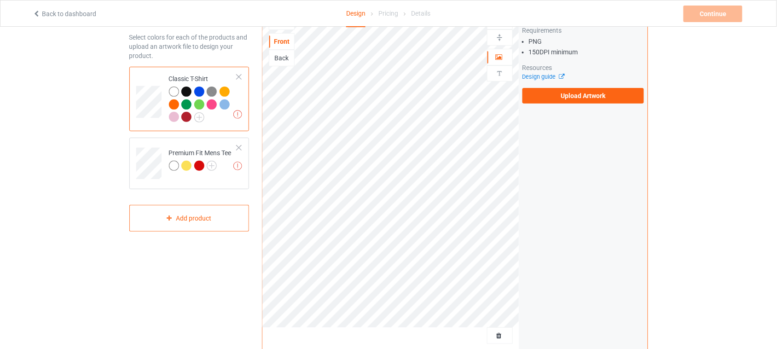
scroll to position [0, 0]
